Goal: Information Seeking & Learning: Find specific fact

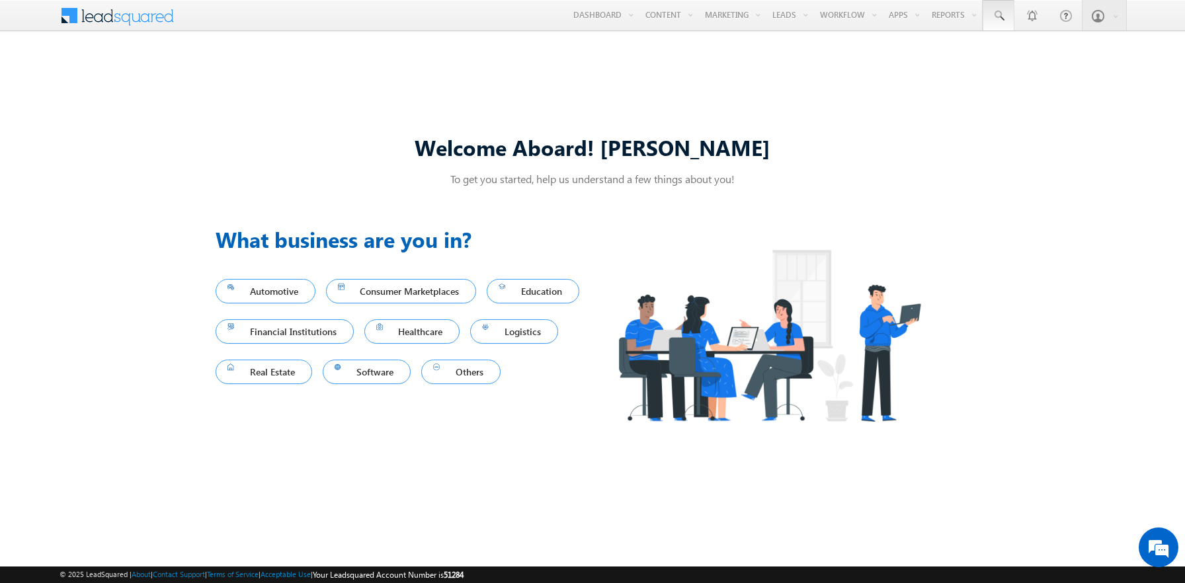
click at [999, 16] on span at bounding box center [998, 15] width 13 height 13
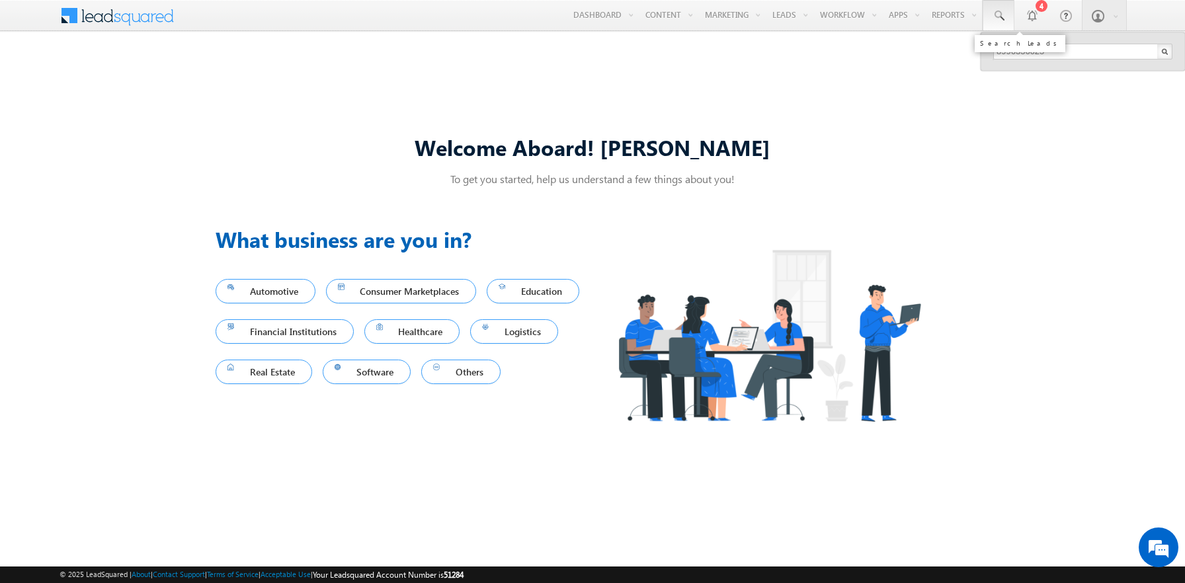
type input "8996356625"
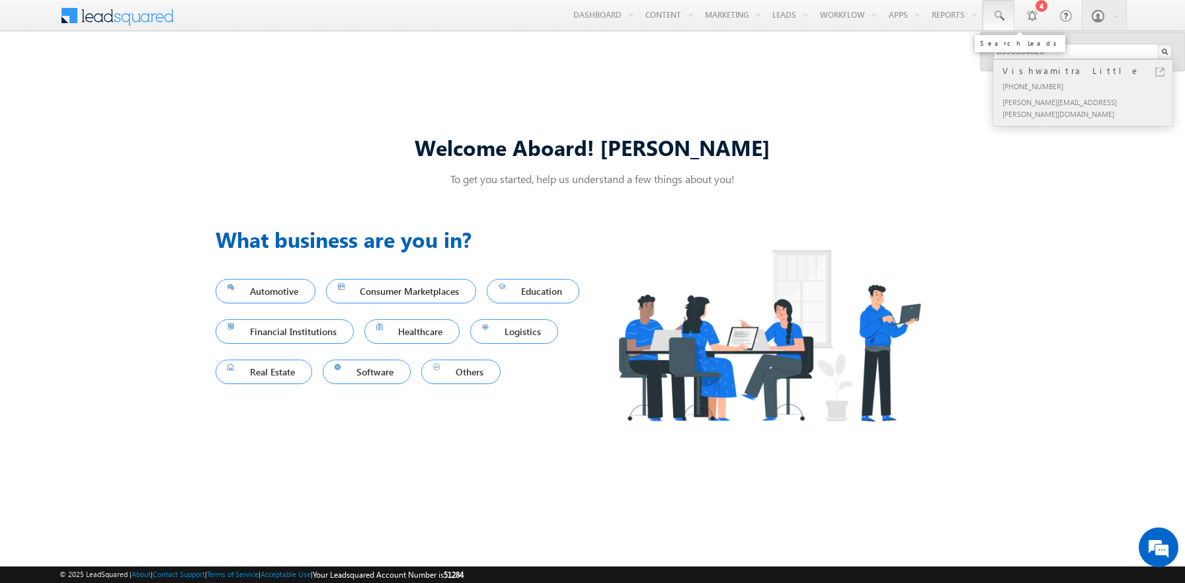
click at [1089, 71] on div "Vishwamitra Little" at bounding box center [1088, 71] width 177 height 15
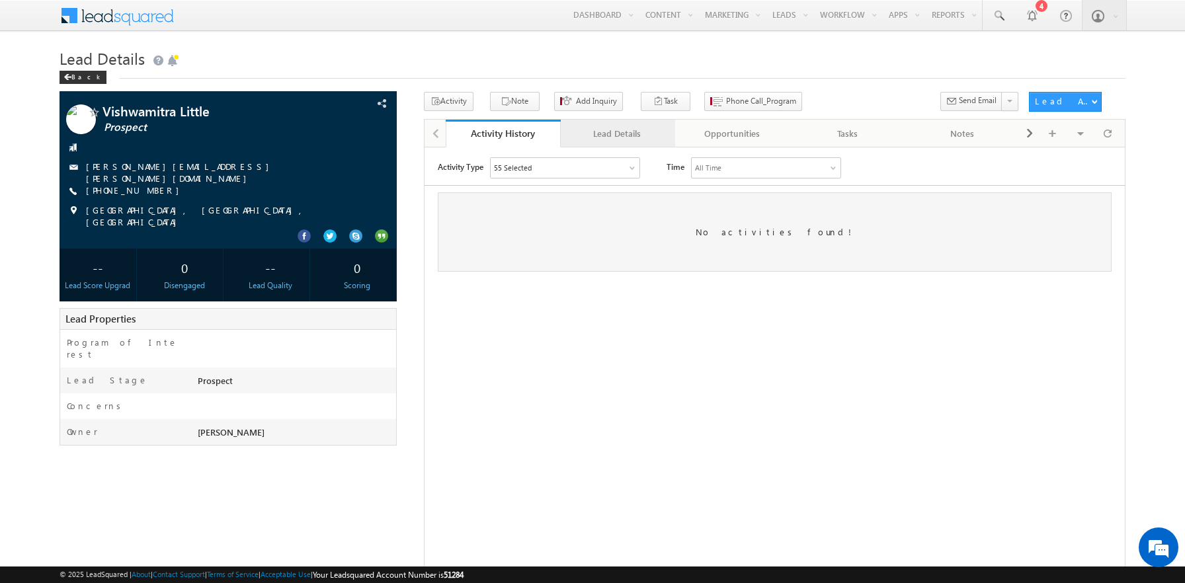
click at [617, 134] on div "Lead Details" at bounding box center [618, 134] width 93 height 16
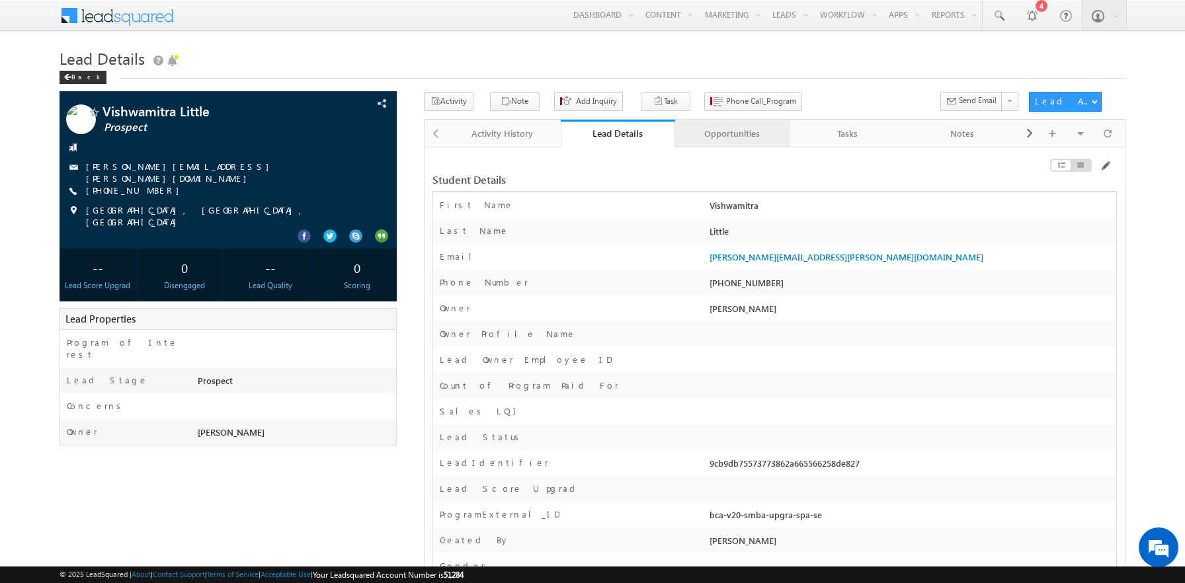
click at [732, 134] on div "Opportunities" at bounding box center [732, 134] width 93 height 16
